Goal: Transaction & Acquisition: Download file/media

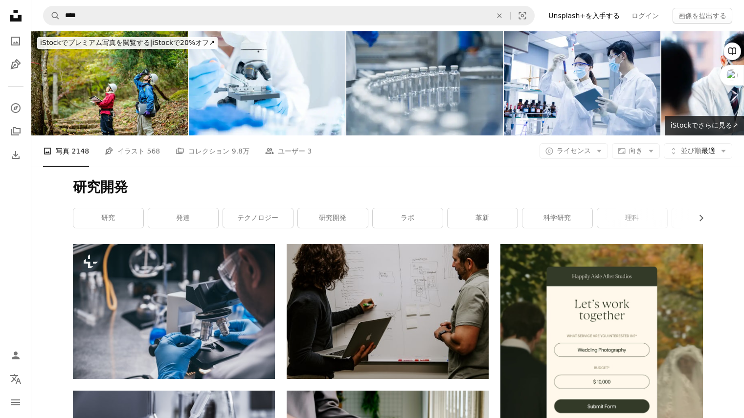
scroll to position [23482, 0]
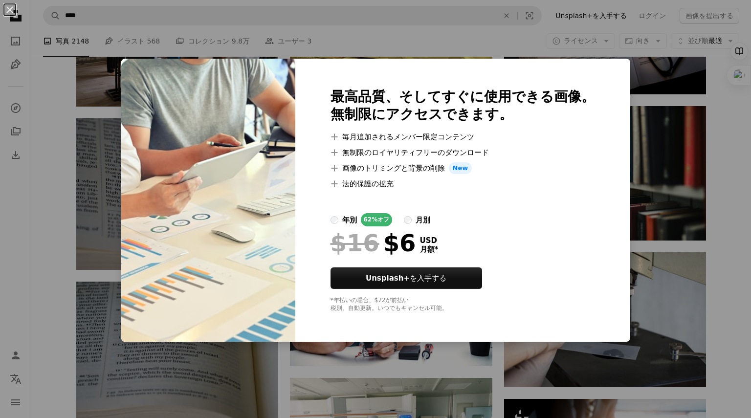
click at [395, 37] on div "An X shape 最高品質、そしてすぐに使用できる画像。 無制限にアクセスできます。 A plus sign 毎月追加されるメンバー限定コンテンツ A p…" at bounding box center [375, 209] width 751 height 418
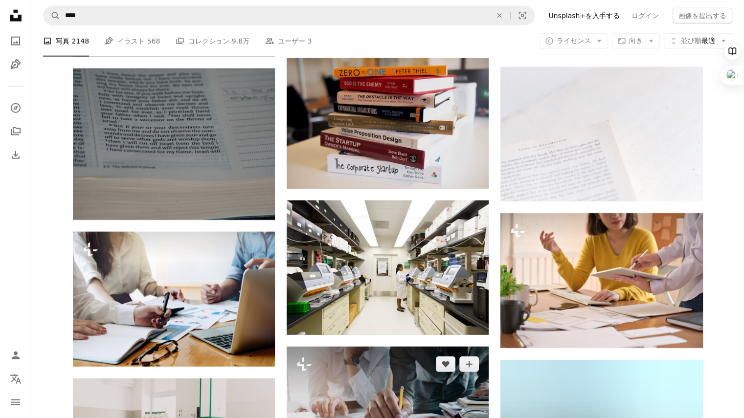
scroll to position [25047, 0]
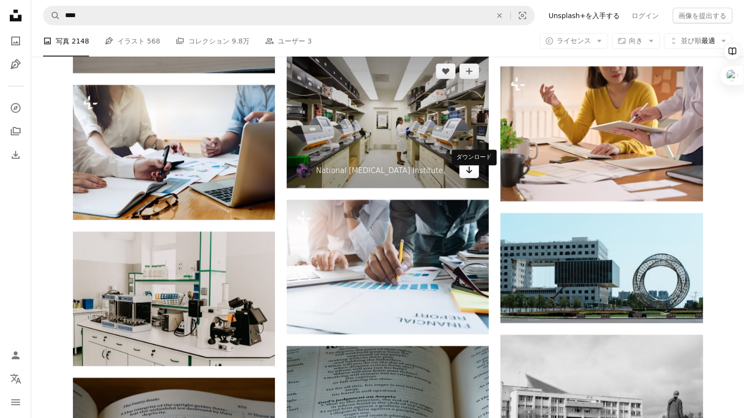
click at [469, 174] on icon "ダウンロード" at bounding box center [469, 170] width 6 height 7
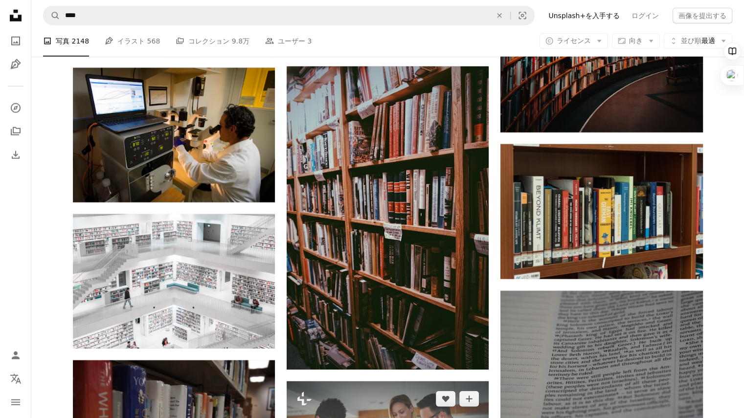
scroll to position [32336, 0]
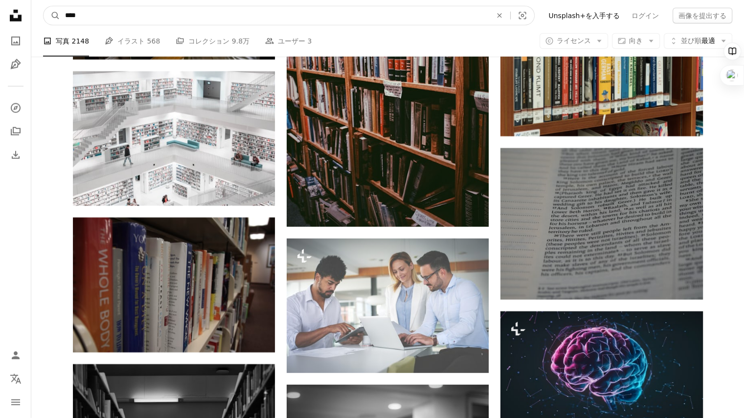
drag, startPoint x: 97, startPoint y: 16, endPoint x: 0, endPoint y: 15, distance: 96.9
type input "**"
click at [44, 6] on button "A magnifying glass" at bounding box center [52, 15] width 17 height 19
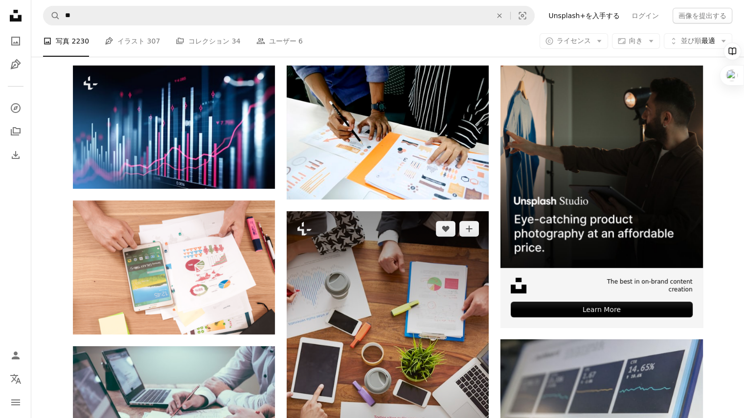
scroll to position [196, 0]
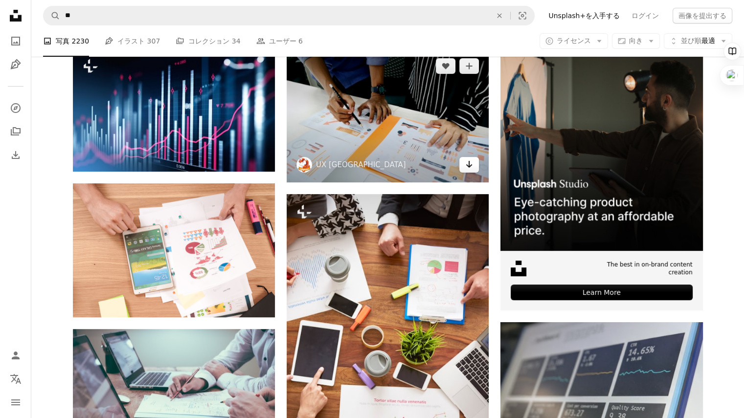
click at [470, 163] on icon "Arrow pointing down" at bounding box center [469, 165] width 8 height 12
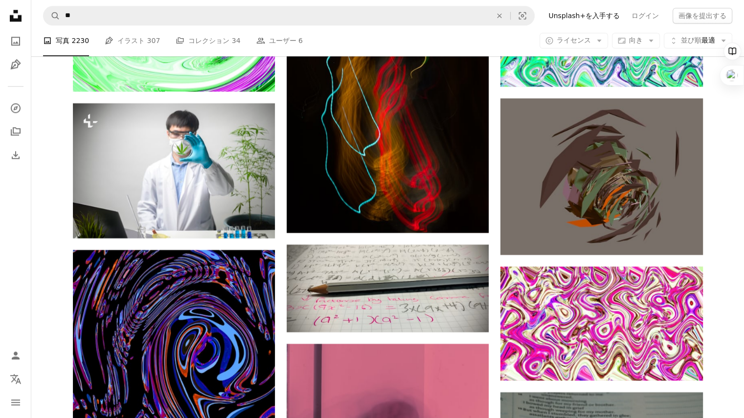
scroll to position [8855, 0]
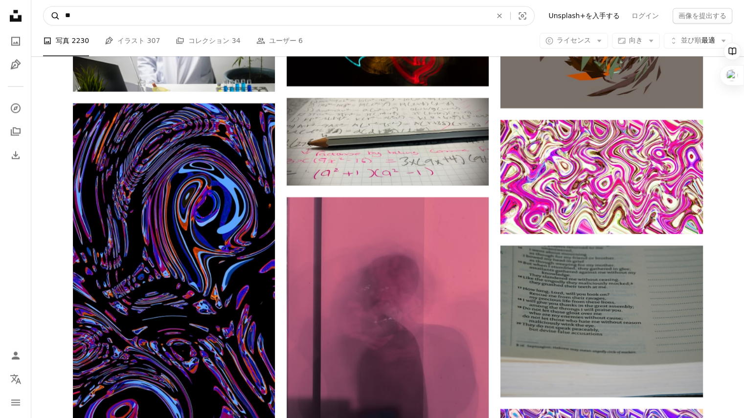
click at [59, 19] on form "A magnifying glass ** An X shape Visual search" at bounding box center [289, 16] width 492 height 20
type input "*"
type input "****"
click button "A magnifying glass" at bounding box center [52, 15] width 17 height 19
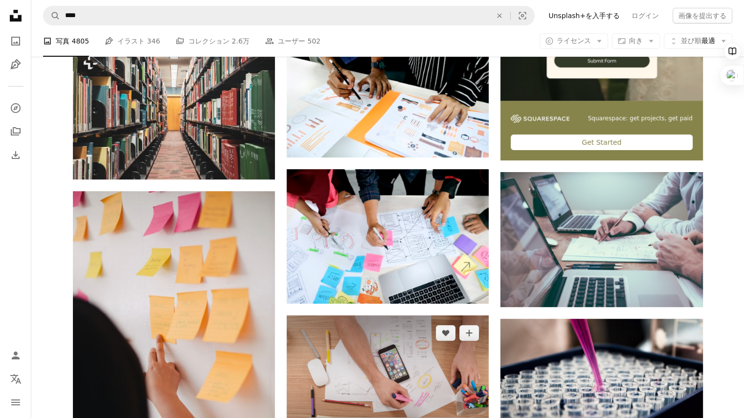
scroll to position [440, 0]
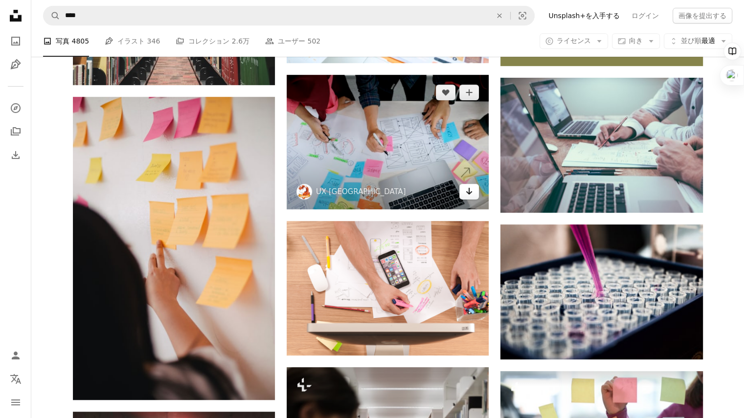
click at [468, 194] on icon "Arrow pointing down" at bounding box center [469, 191] width 8 height 12
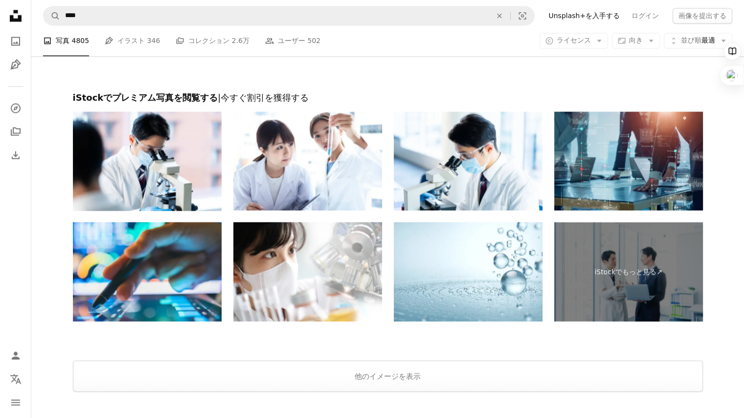
scroll to position [1761, 0]
